Goal: Task Accomplishment & Management: Manage account settings

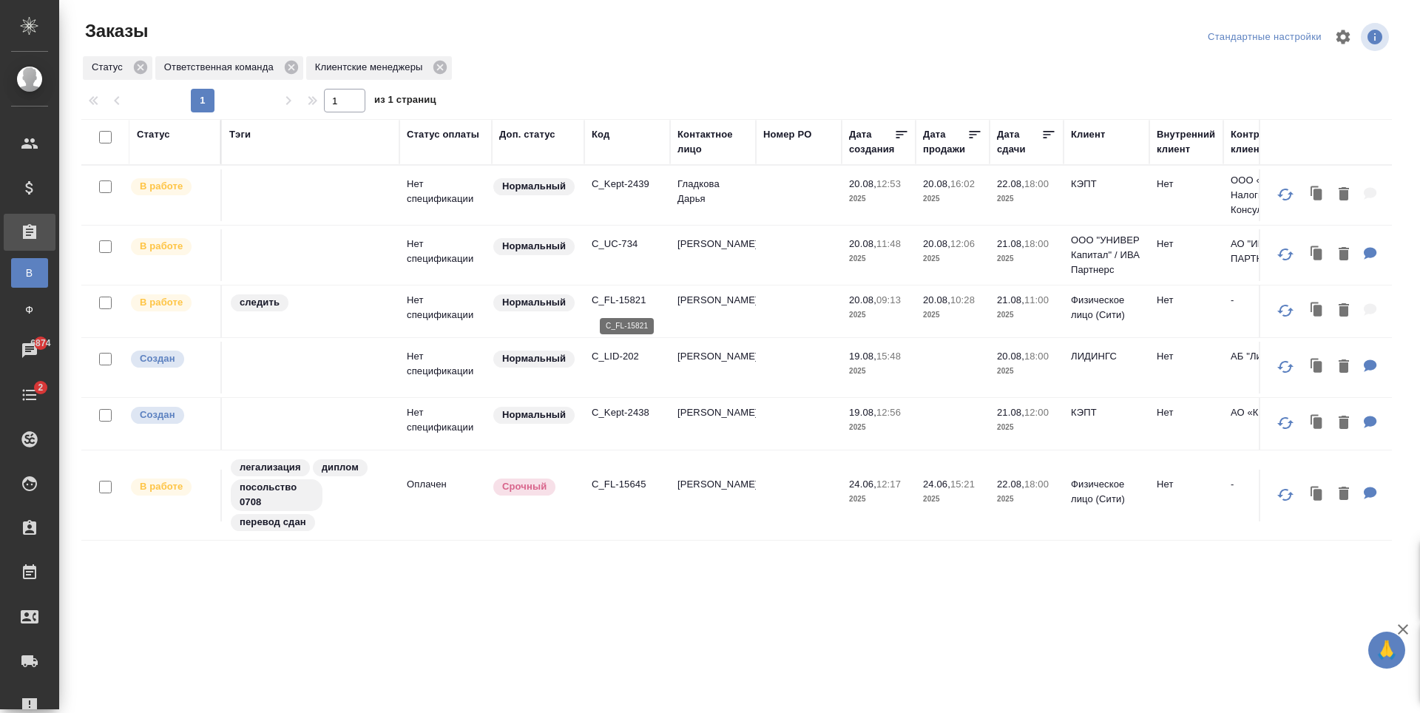
click at [636, 299] on p "C_FL-15821" at bounding box center [627, 300] width 71 height 15
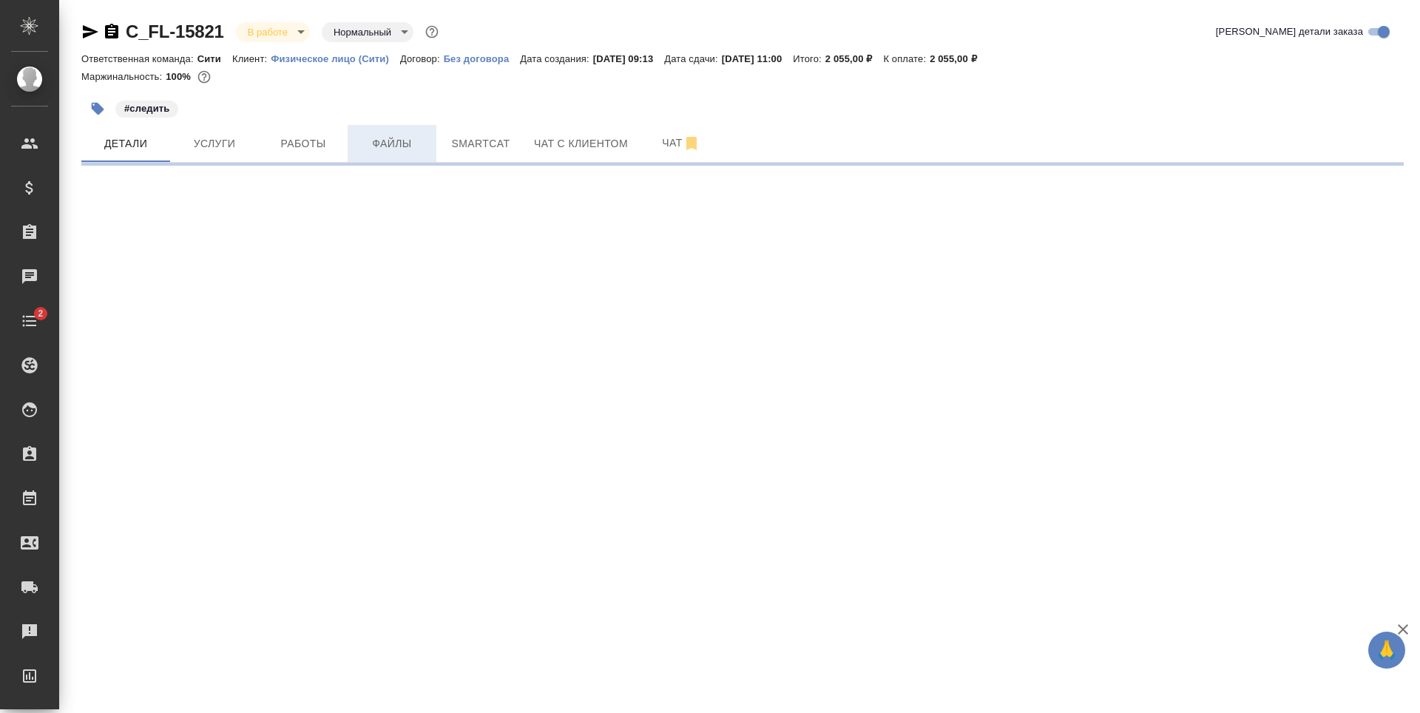
select select "RU"
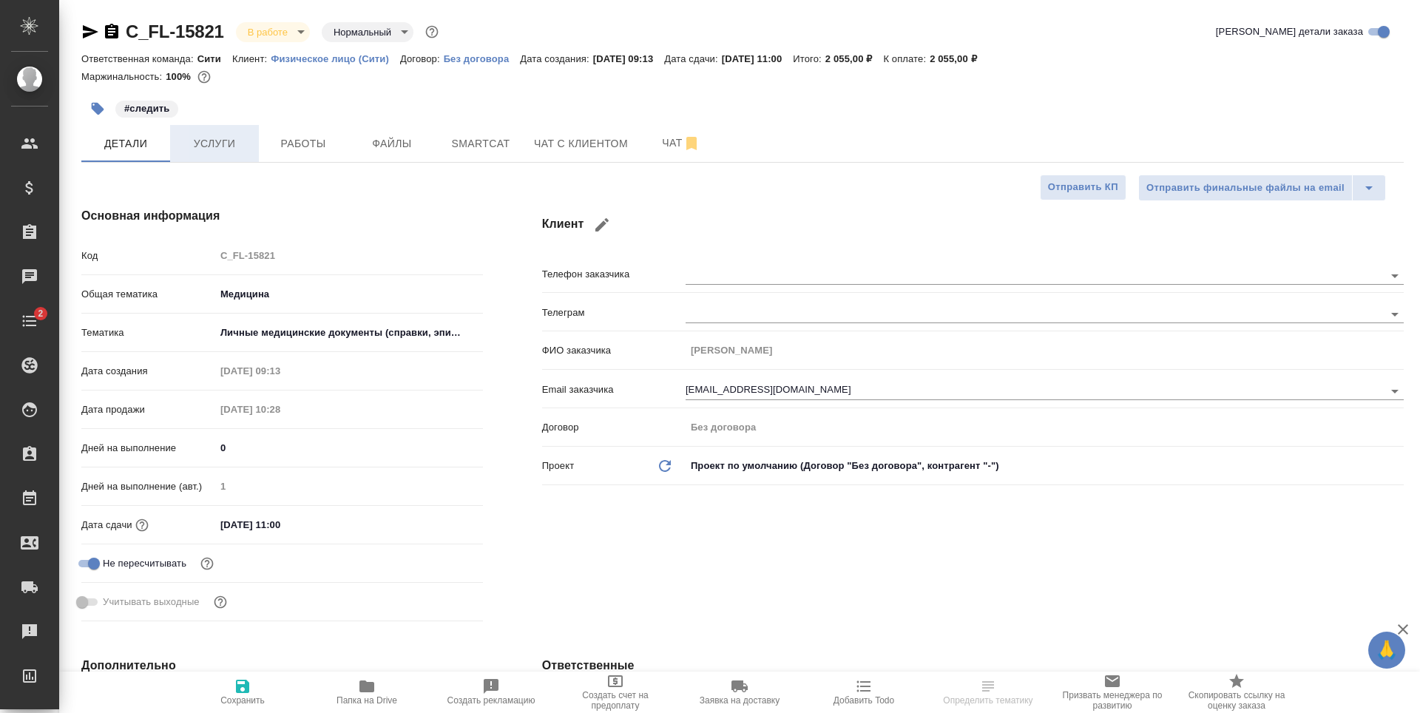
type textarea "x"
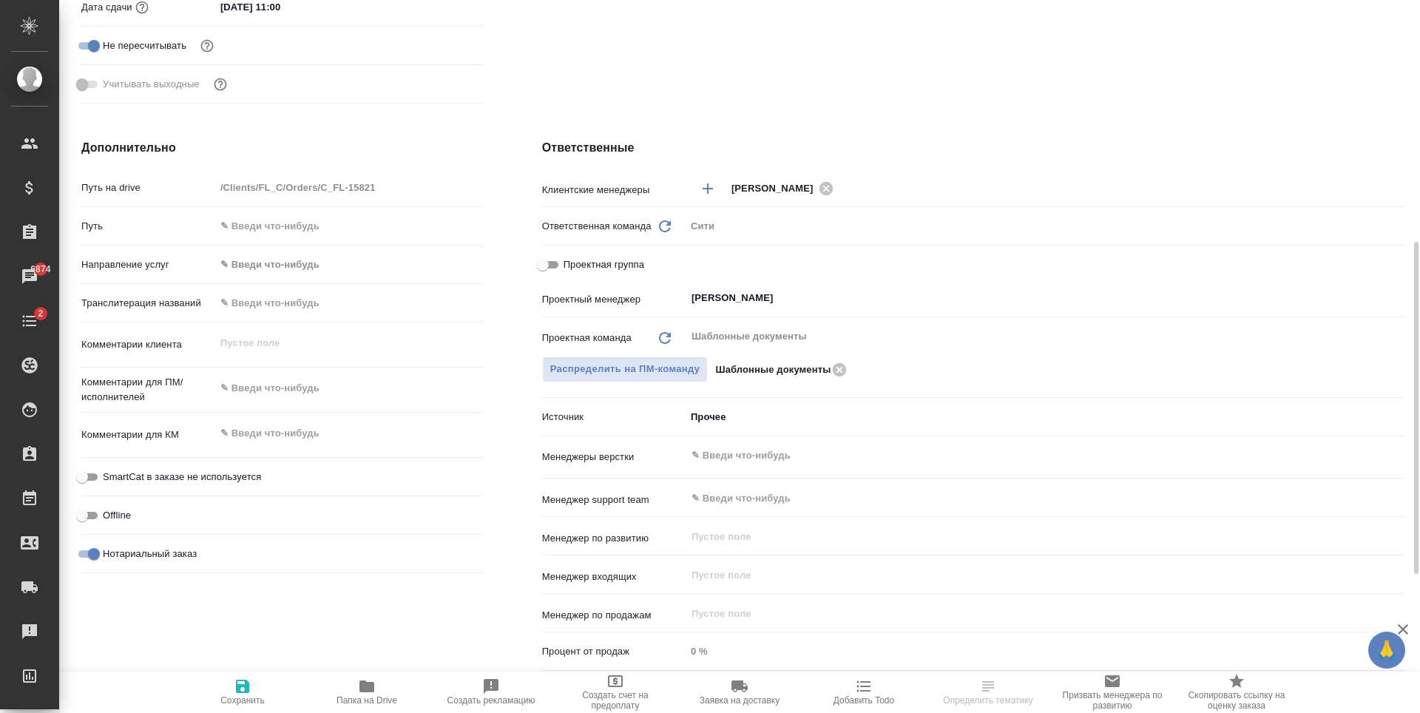
scroll to position [815, 0]
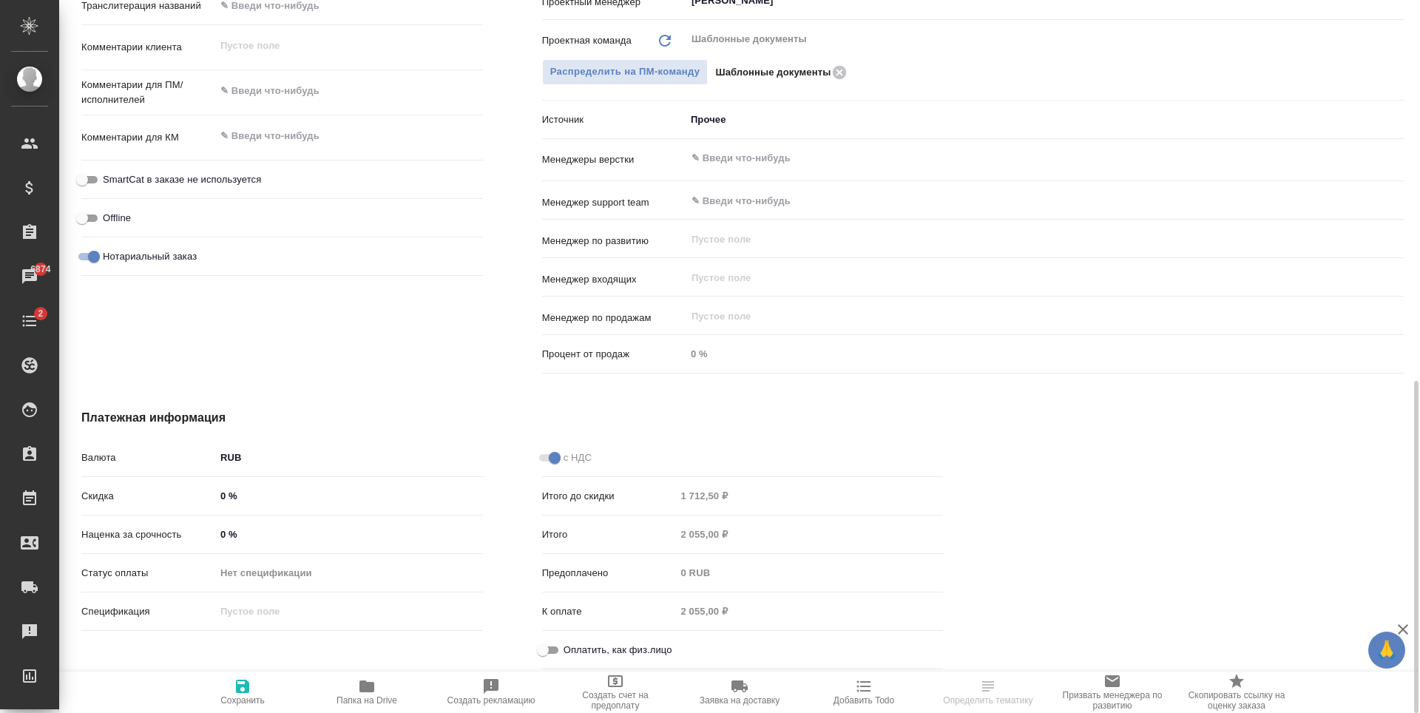
click at [545, 643] on input "Оплатить, как физ.лицо" at bounding box center [542, 650] width 53 height 18
checkbox input "true"
type textarea "x"
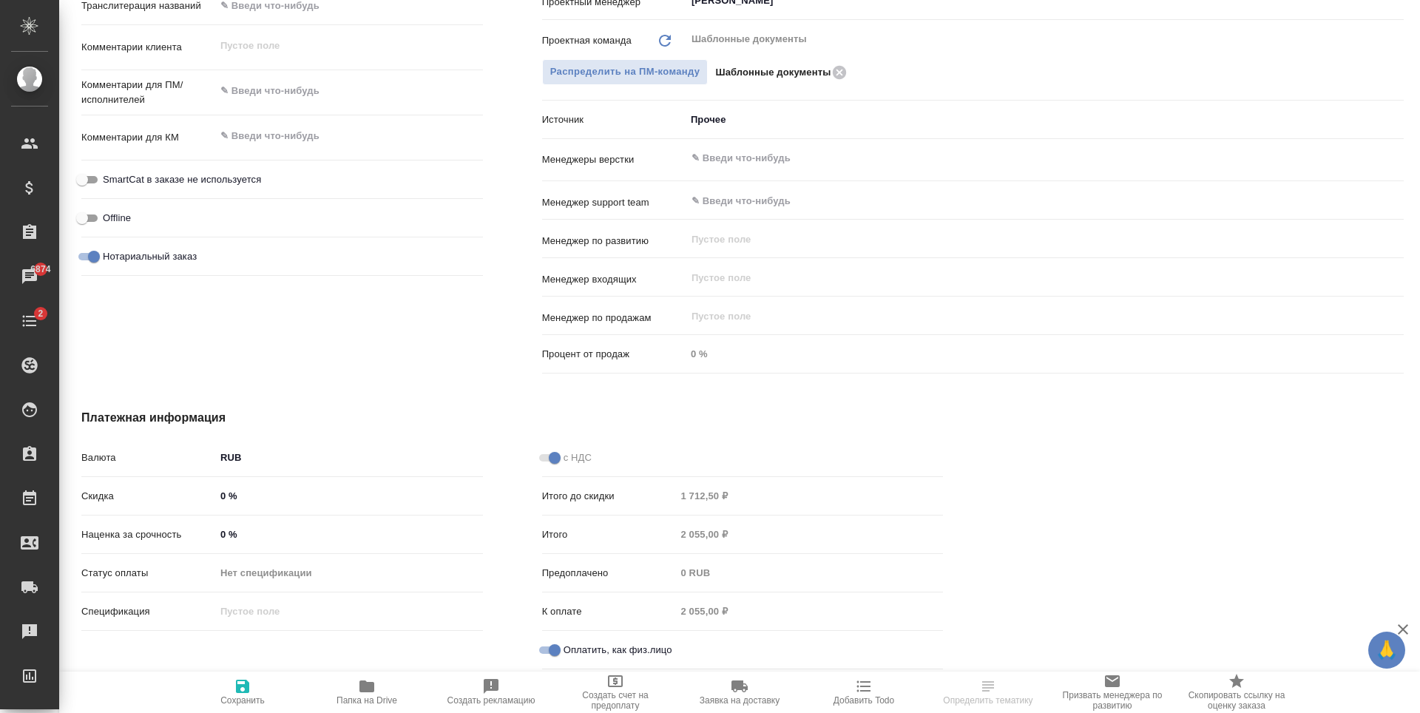
click at [254, 694] on div ".cls-1 fill:#fff; AWATERA Zaytseva Svetlana Клиенты Спецификации Заказы 6874 Ча…" at bounding box center [710, 356] width 1420 height 713
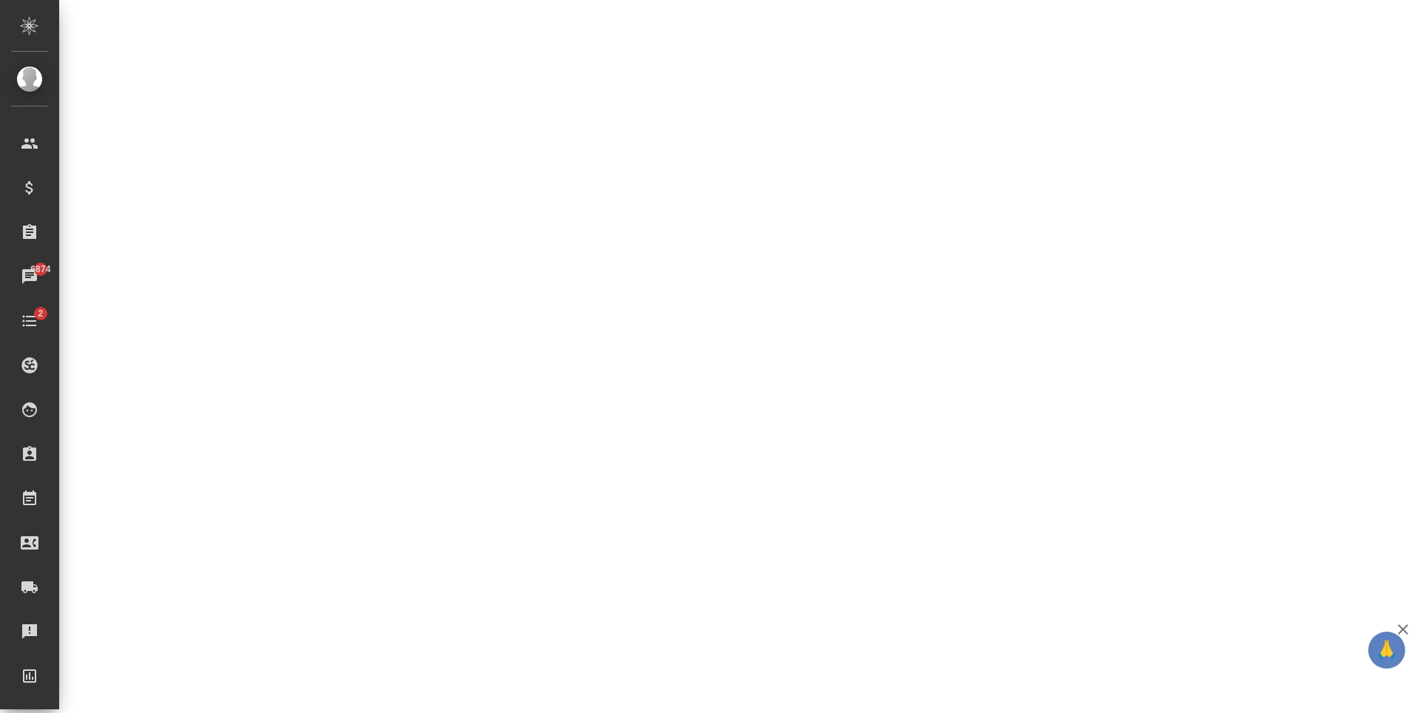
select select "RU"
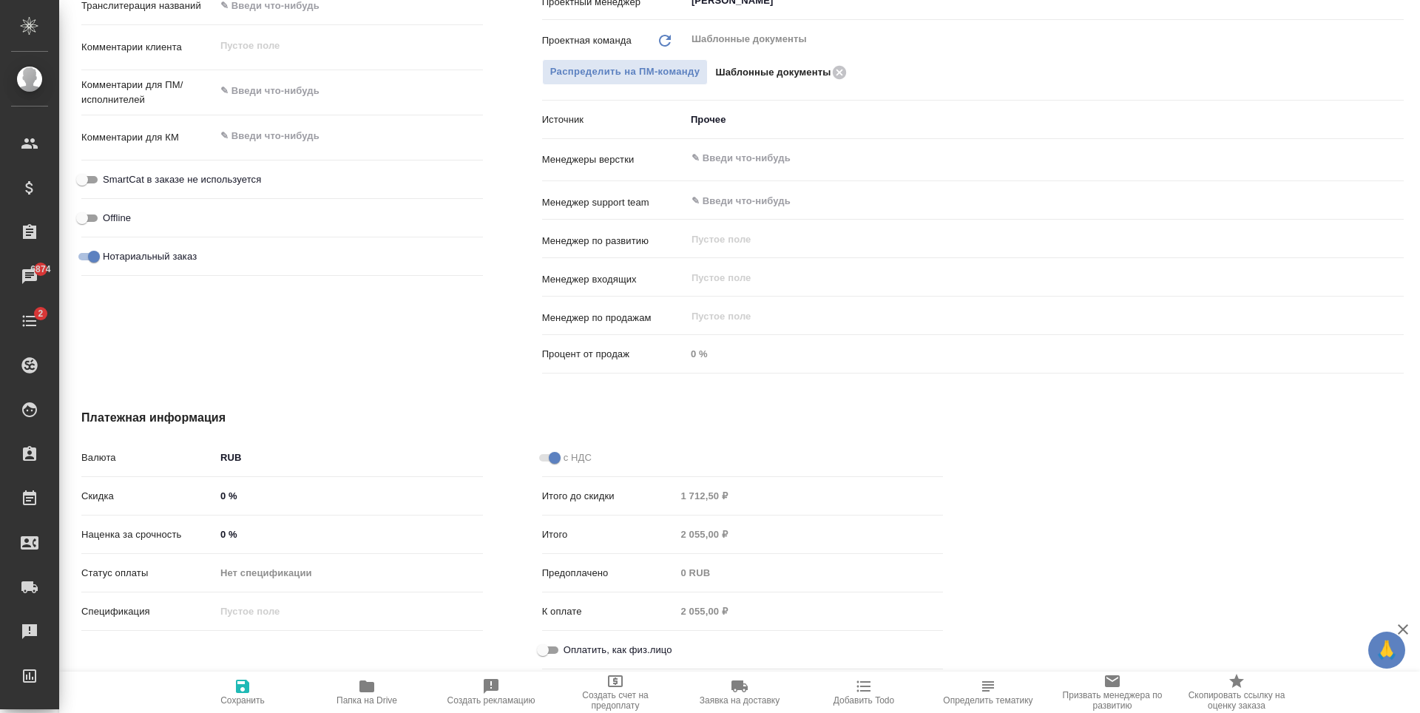
type textarea "x"
click at [547, 649] on input "Оплатить, как физ.лицо" at bounding box center [542, 650] width 53 height 18
checkbox input "true"
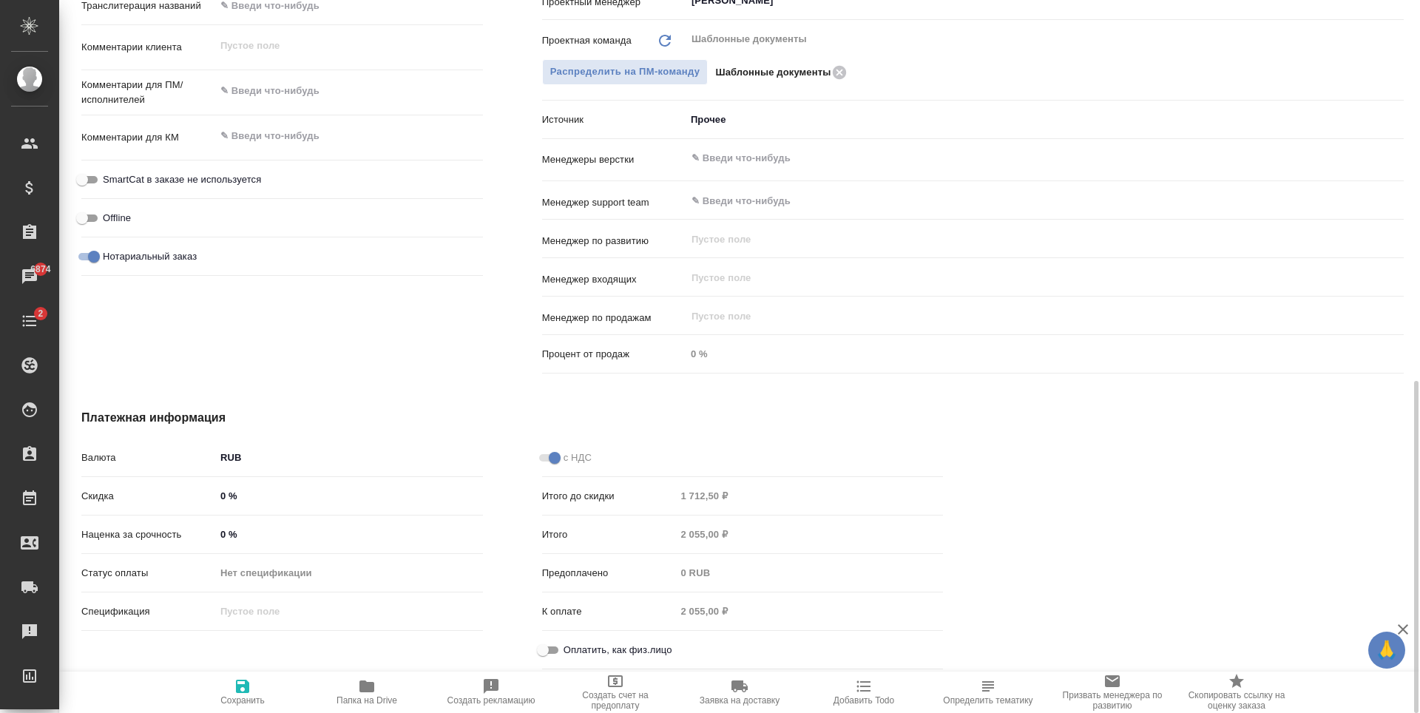
type textarea "x"
click at [249, 690] on icon "button" at bounding box center [242, 686] width 13 height 13
type textarea "x"
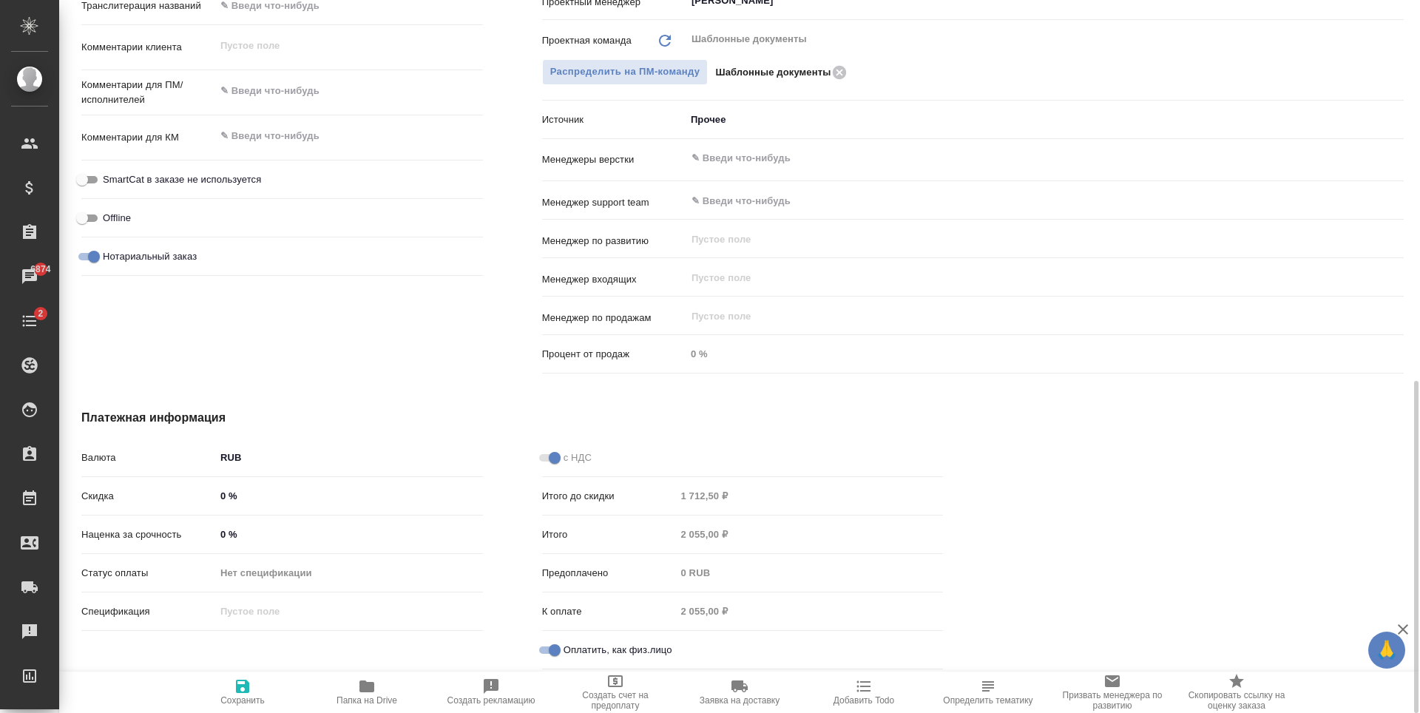
type textarea "x"
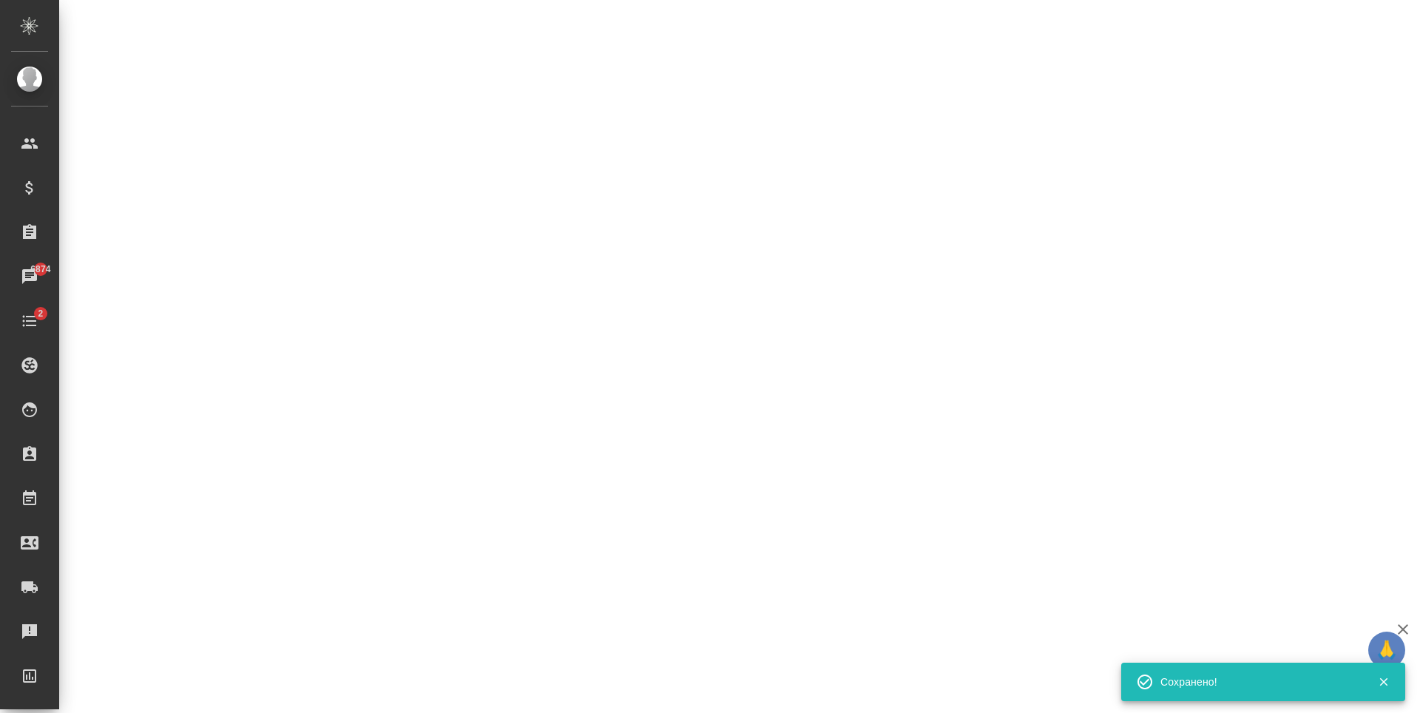
select select "RU"
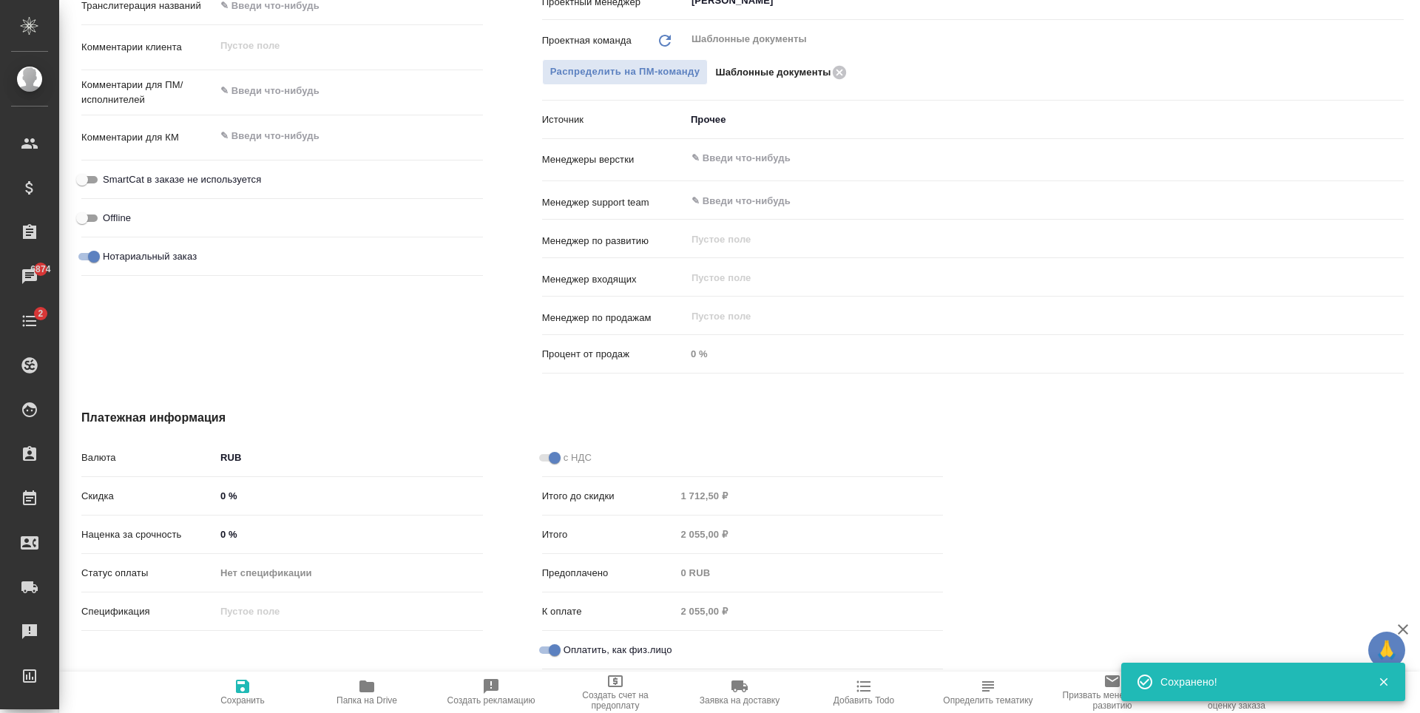
type textarea "x"
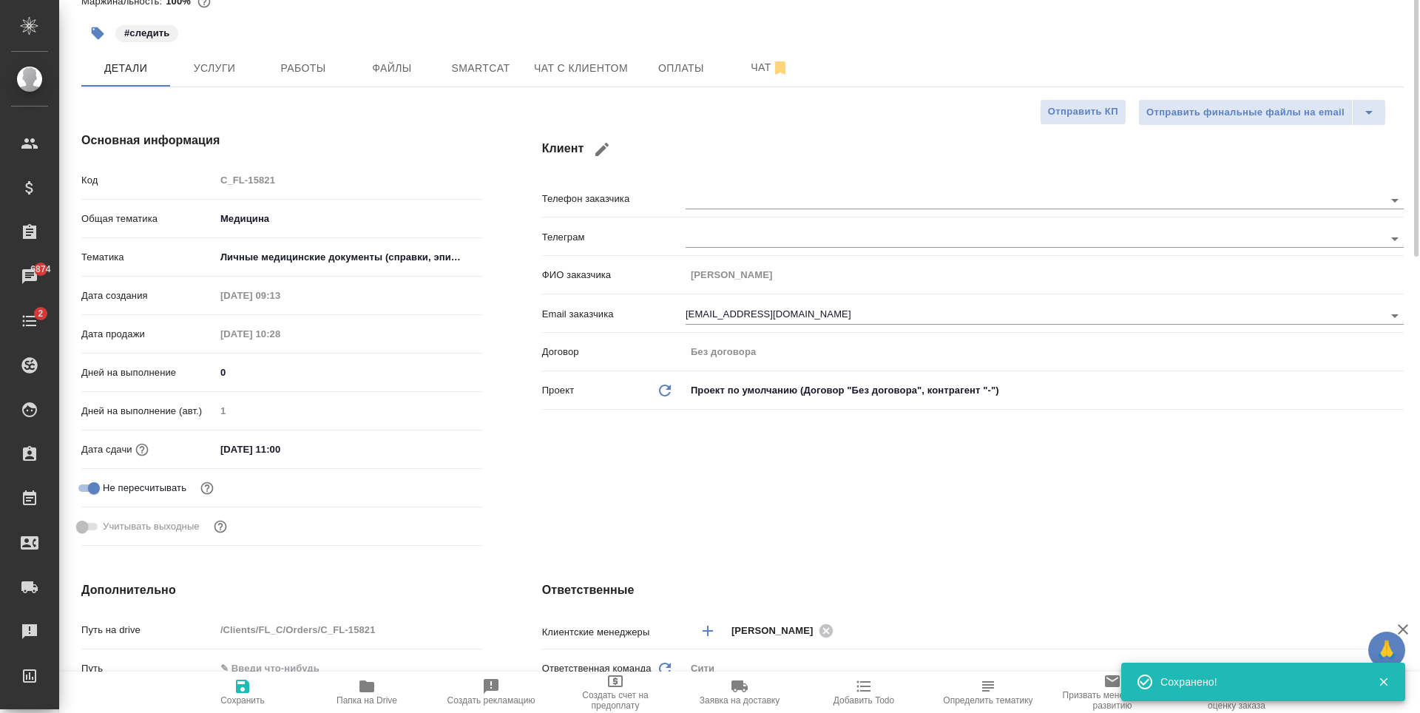
scroll to position [0, 0]
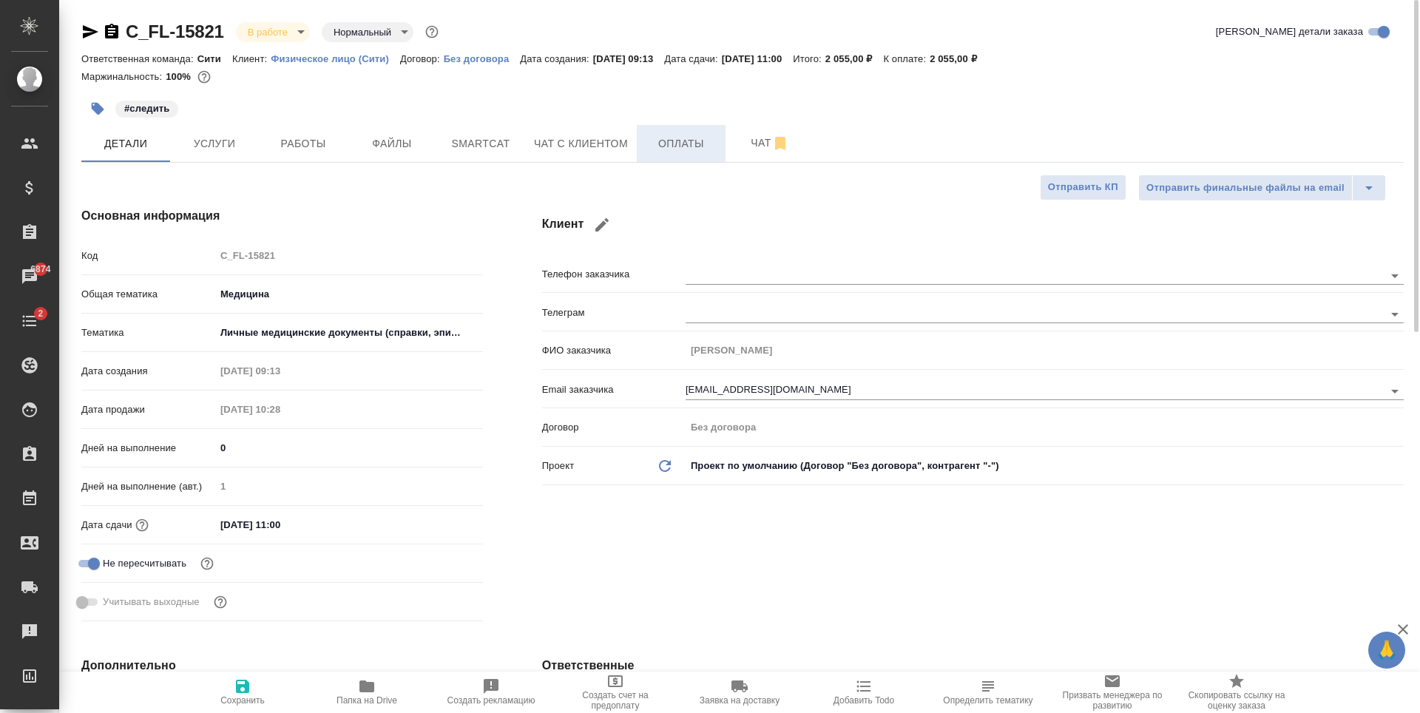
click at [672, 141] on span "Оплаты" at bounding box center [681, 144] width 71 height 18
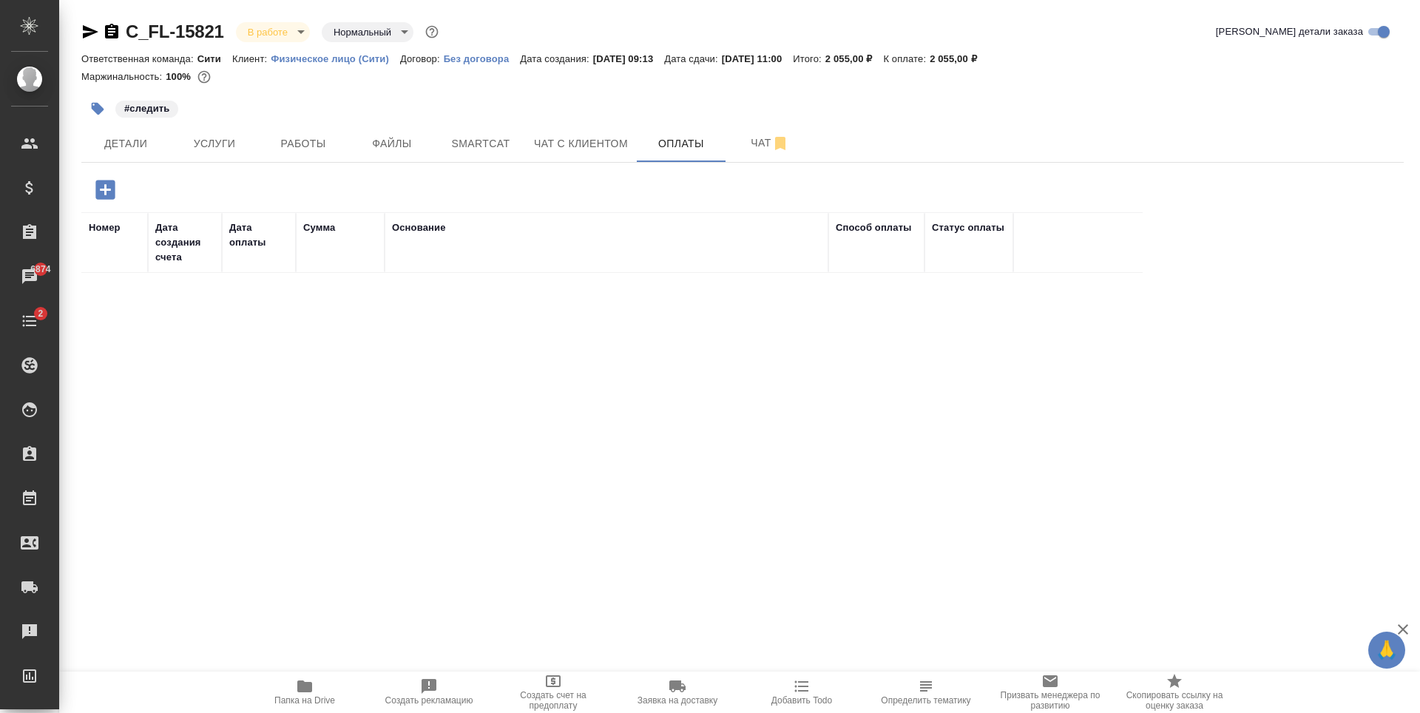
click at [109, 189] on icon "button" at bounding box center [104, 189] width 19 height 19
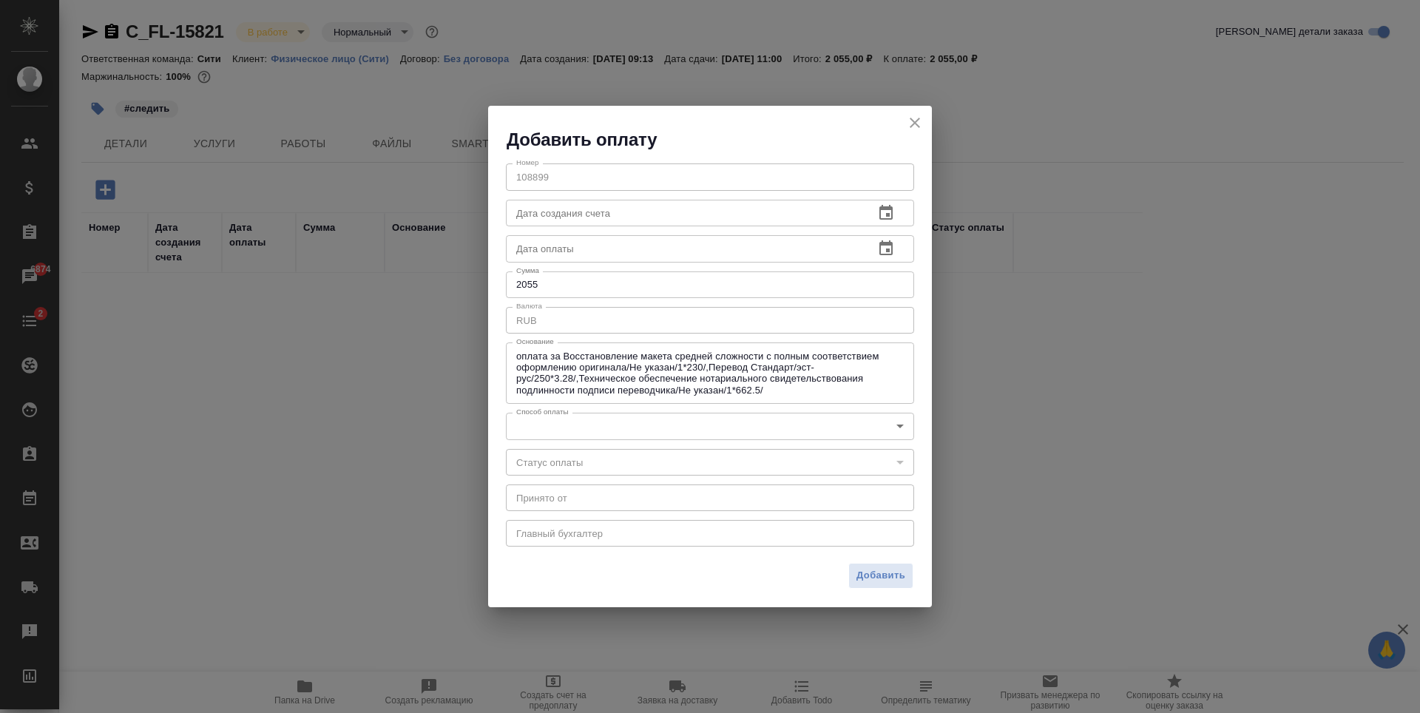
click at [602, 429] on body "🙏 .cls-1 fill:#fff; AWATERA Zaytseva Svetlana Клиенты Спецификации Заказы 6874 …" at bounding box center [710, 356] width 1420 height 713
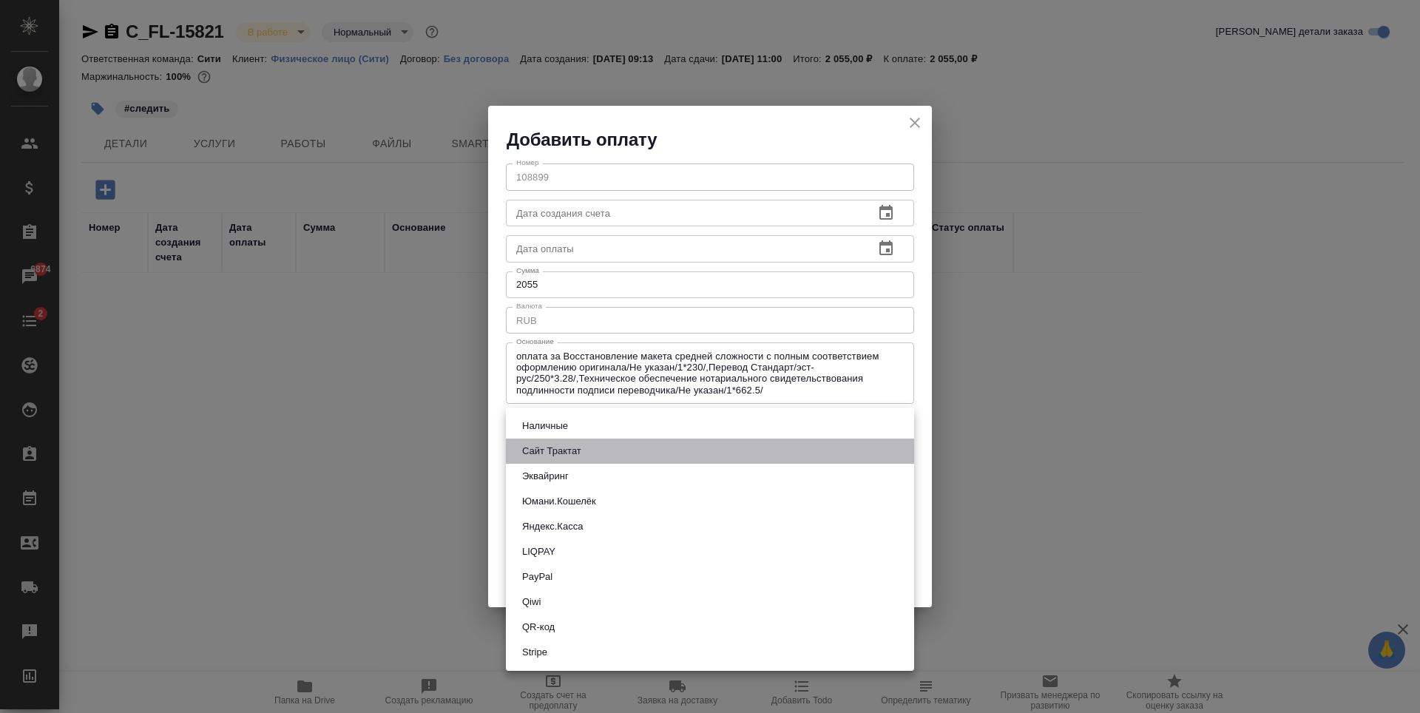
click at [589, 450] on li "Сайт Трактат" at bounding box center [710, 451] width 408 height 25
type input "site-traktat"
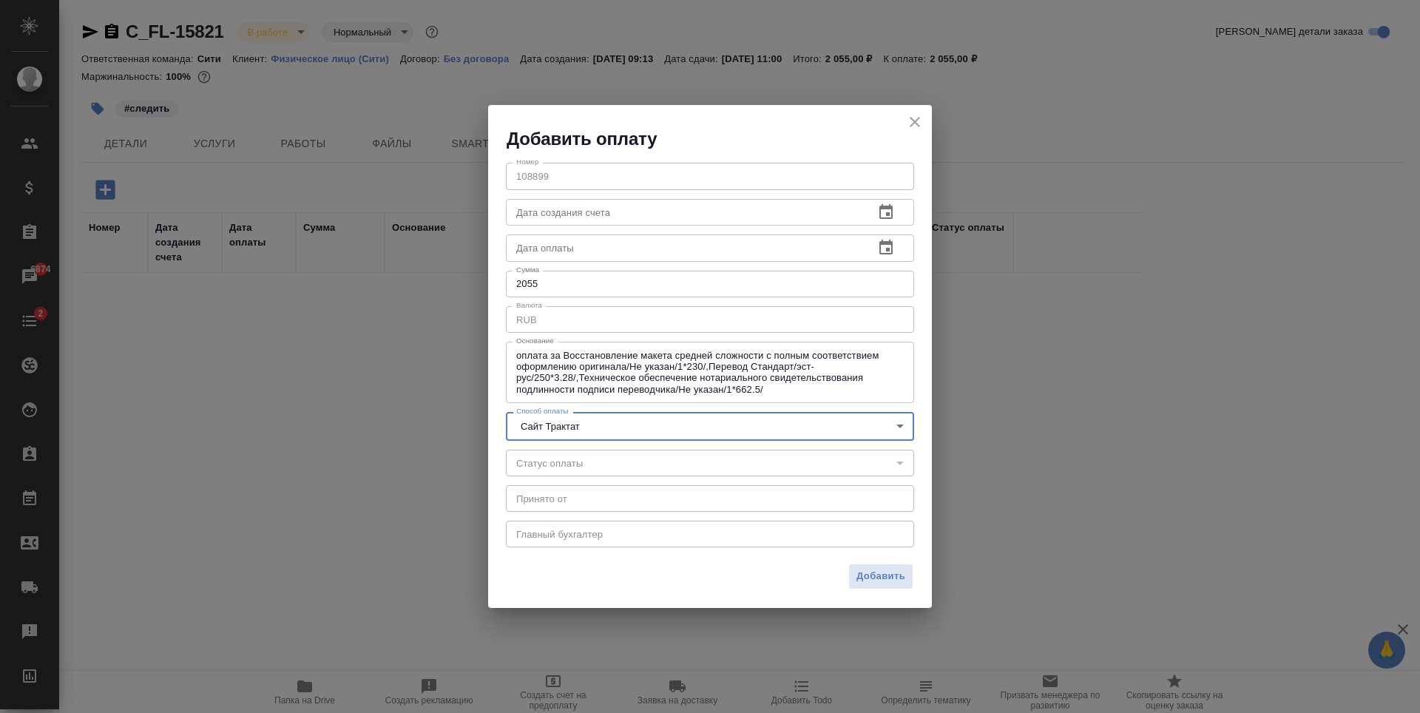
click at [739, 244] on input "text" at bounding box center [684, 247] width 356 height 27
click at [890, 243] on icon "button" at bounding box center [885, 247] width 13 height 15
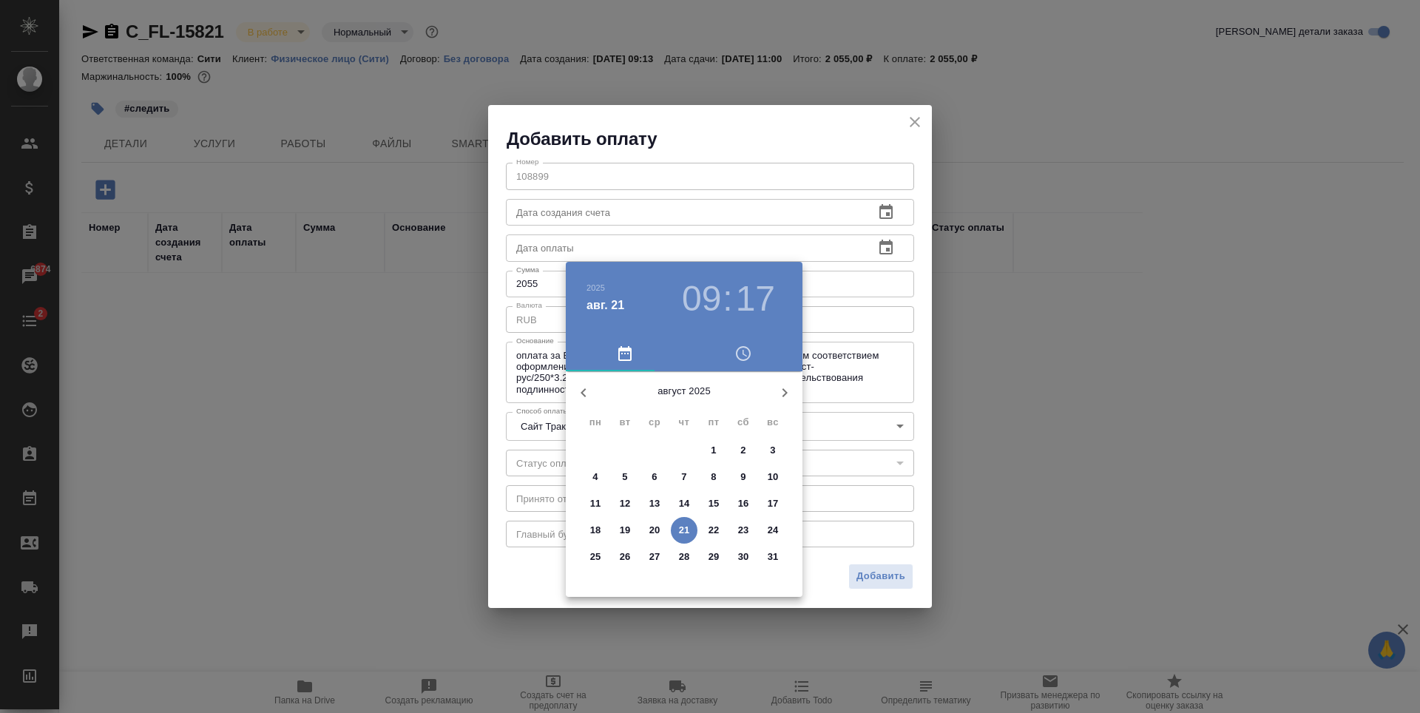
click at [658, 523] on p "20" at bounding box center [654, 530] width 11 height 15
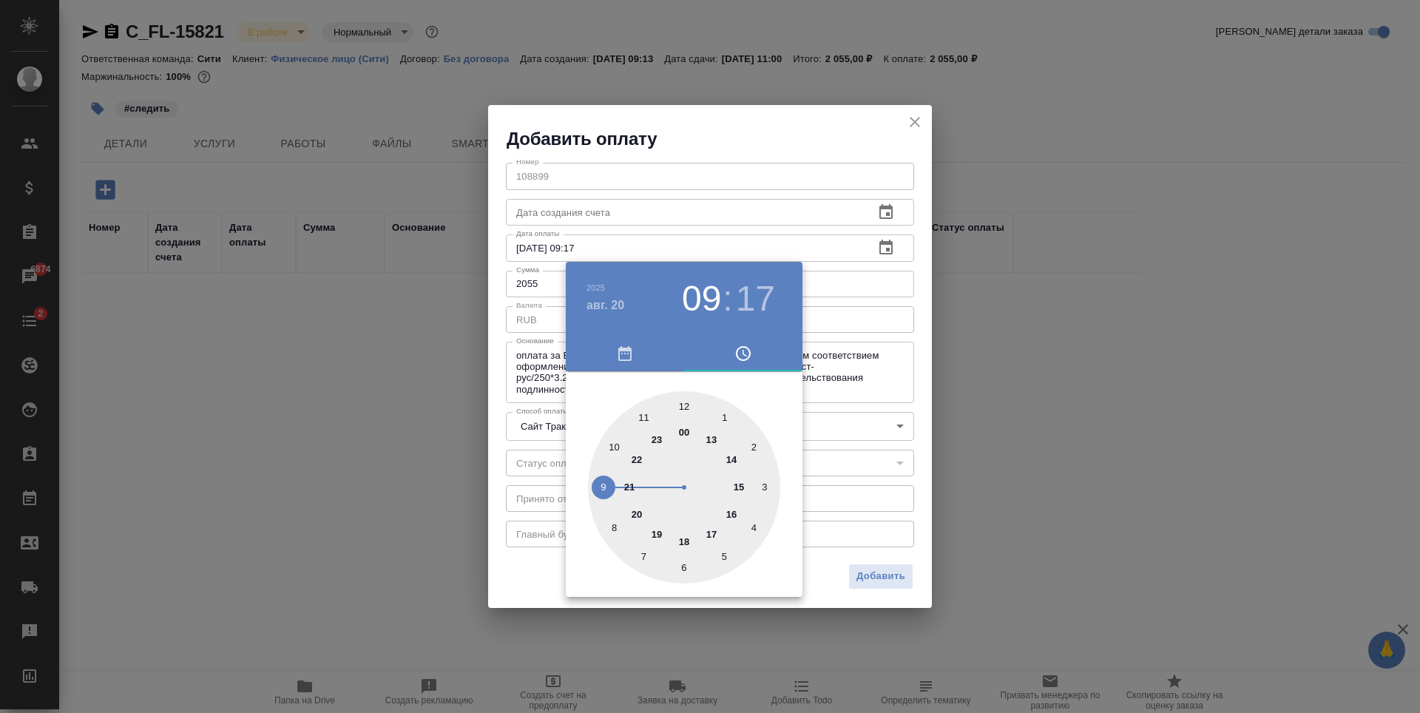
click at [687, 404] on div at bounding box center [684, 487] width 192 height 192
click at [680, 565] on div at bounding box center [684, 487] width 192 height 192
type input "20.08.2025 12:31"
click at [776, 115] on div at bounding box center [710, 356] width 1420 height 713
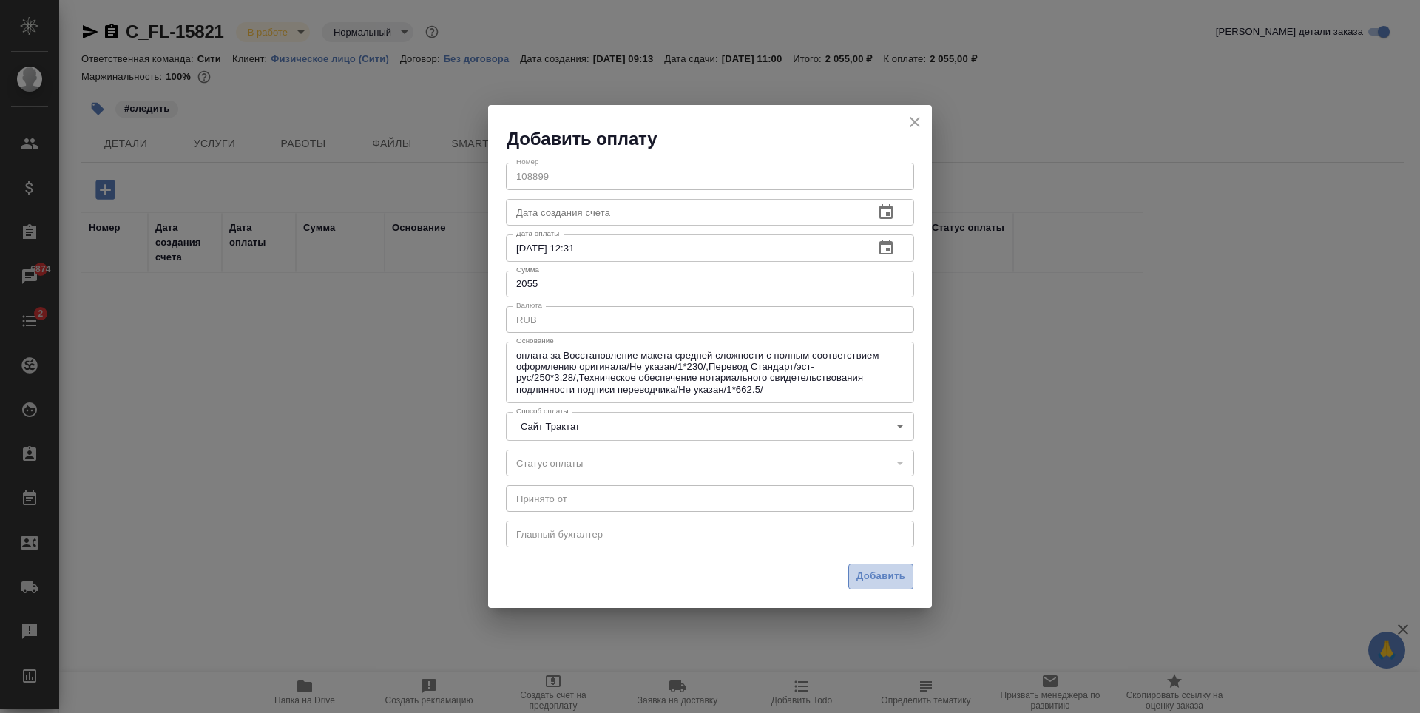
click at [896, 572] on span "Добавить" at bounding box center [880, 576] width 49 height 17
